Goal: Task Accomplishment & Management: Manage account settings

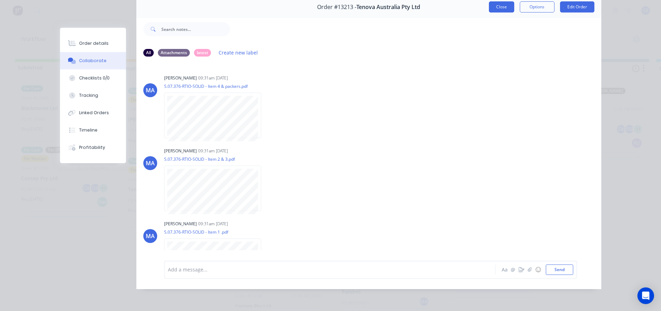
click at [495, 4] on button "Close" at bounding box center [501, 6] width 25 height 11
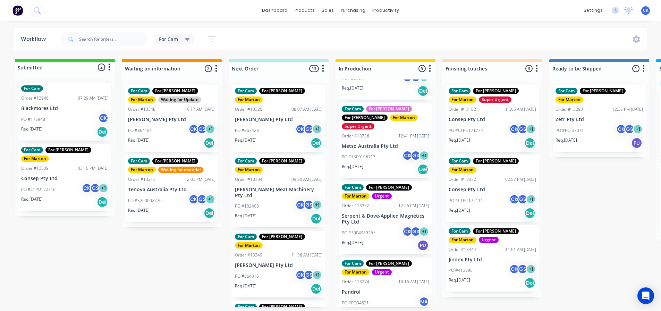
click at [276, 137] on div "Req. 02/10/25 Del" at bounding box center [278, 143] width 87 height 12
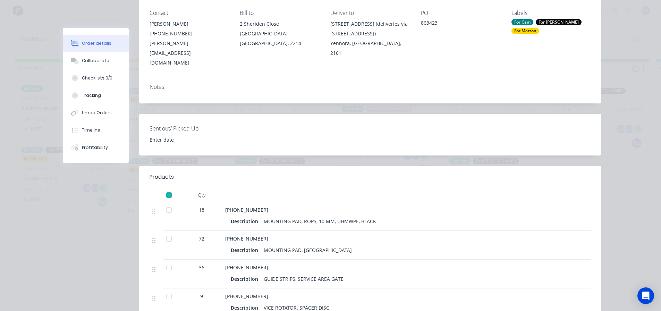
scroll to position [104, 0]
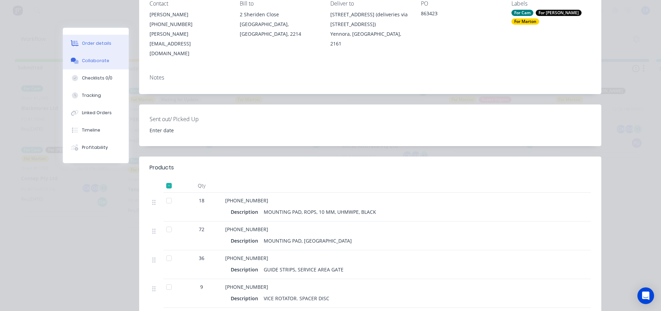
click at [82, 60] on div "Collaborate" at bounding box center [95, 61] width 27 height 6
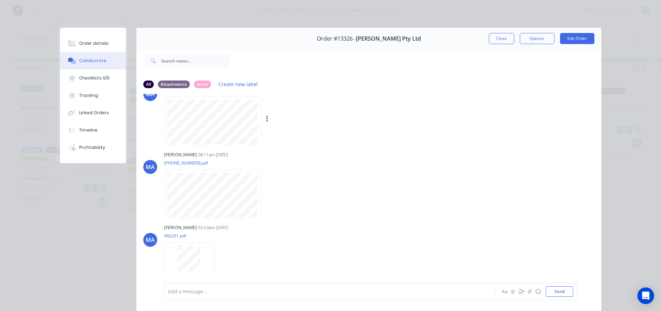
scroll to position [178, 0]
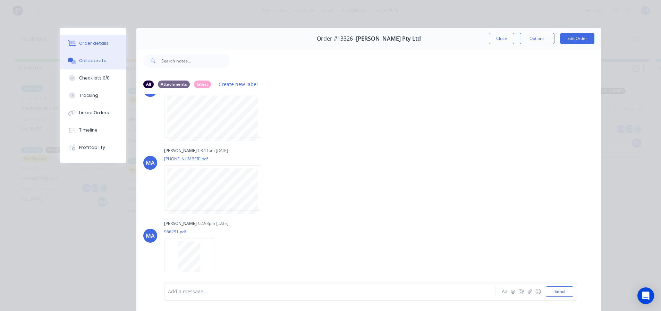
click at [94, 38] on button "Order details" at bounding box center [93, 43] width 66 height 17
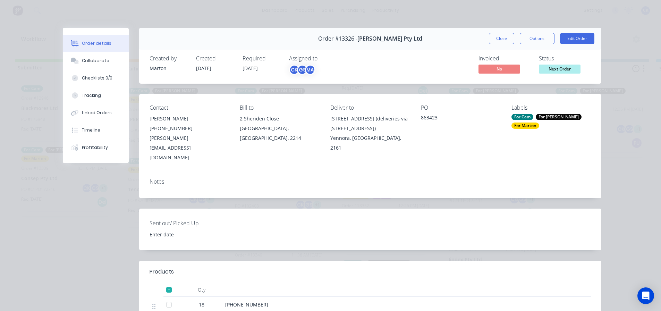
scroll to position [0, 0]
click at [490, 43] on button "Close" at bounding box center [501, 38] width 25 height 11
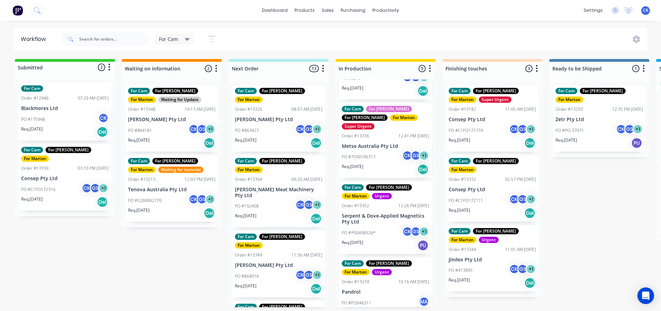
click at [594, 114] on div "For Cam For Gary For Marton Order #13293 12:35 PM 18/09/25 Zetr Pty Ltd PO #PO-…" at bounding box center [598, 118] width 93 height 67
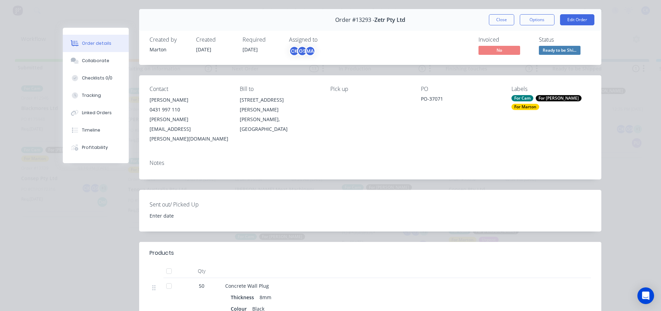
scroll to position [35, 0]
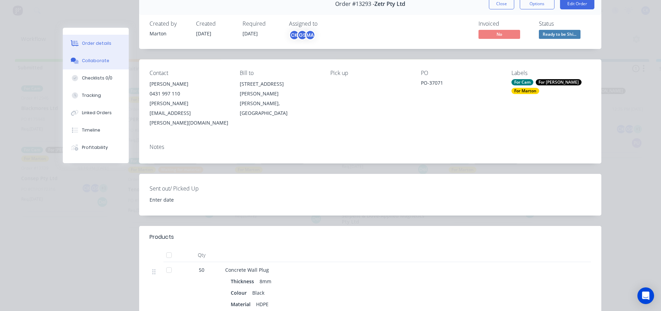
click at [90, 68] on button "Collaborate" at bounding box center [96, 60] width 66 height 17
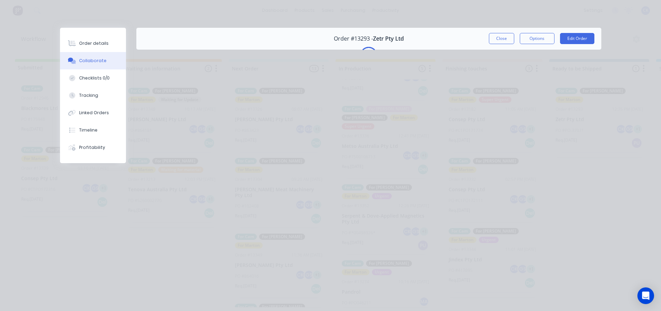
scroll to position [0, 0]
